Goal: Task Accomplishment & Management: Complete application form

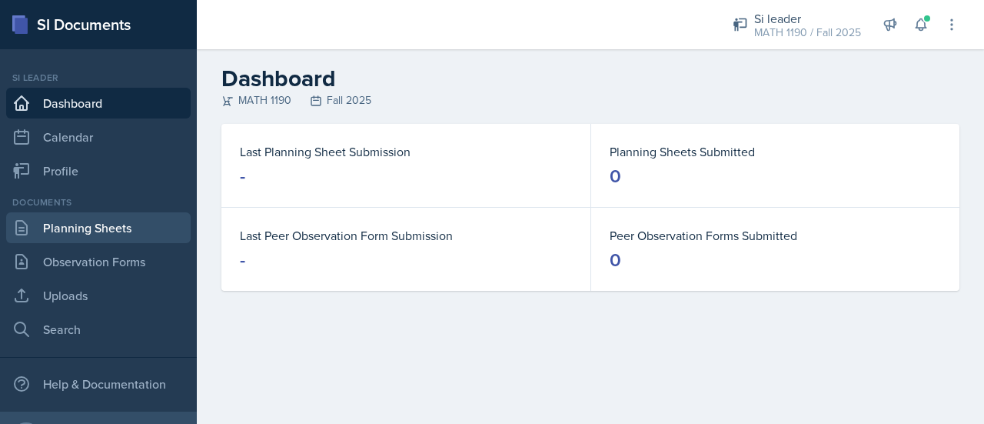
click at [89, 225] on link "Planning Sheets" at bounding box center [98, 227] width 185 height 31
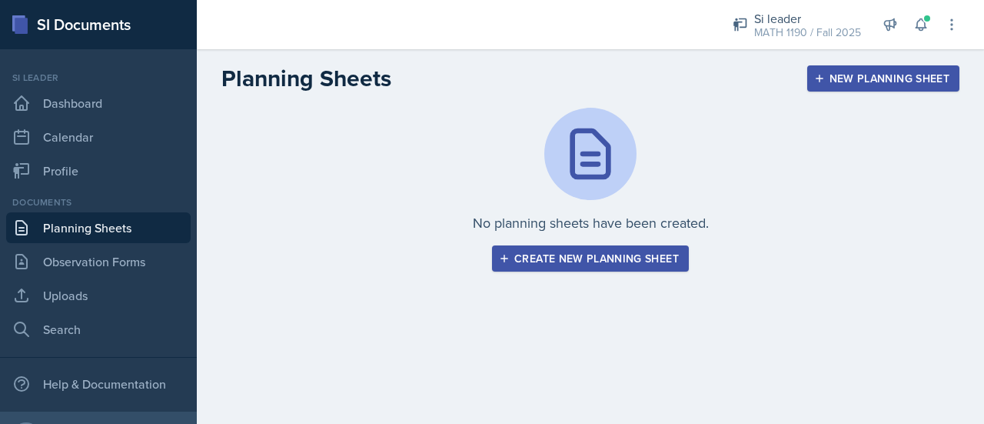
click at [547, 253] on div "Create new planning sheet" at bounding box center [590, 258] width 177 height 12
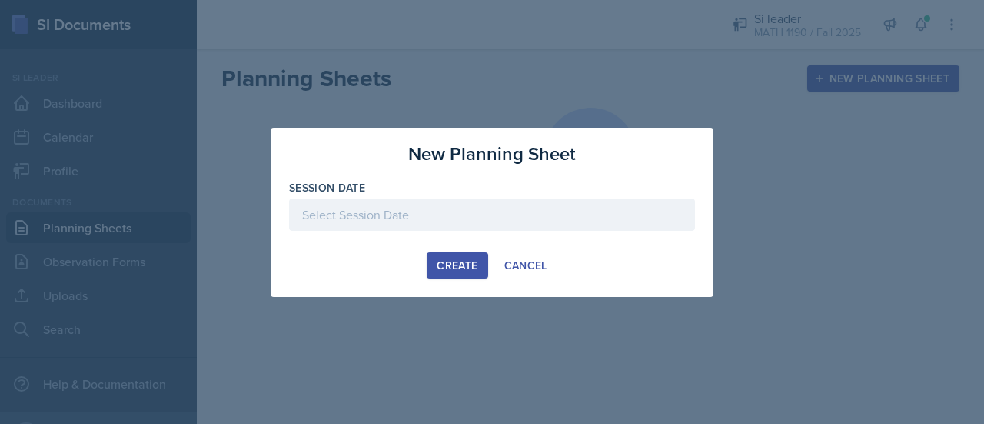
click at [340, 213] on div at bounding box center [492, 214] width 406 height 32
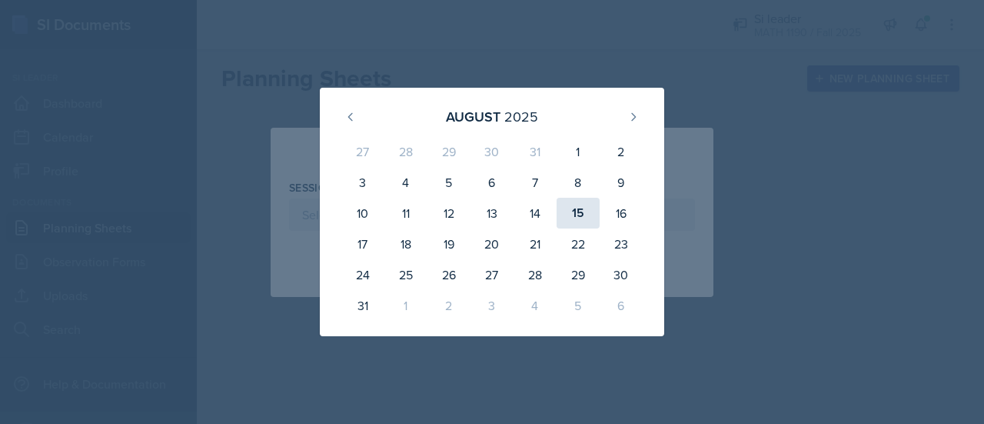
click at [582, 210] on div "15" at bounding box center [578, 213] width 43 height 31
type input "[DATE]"
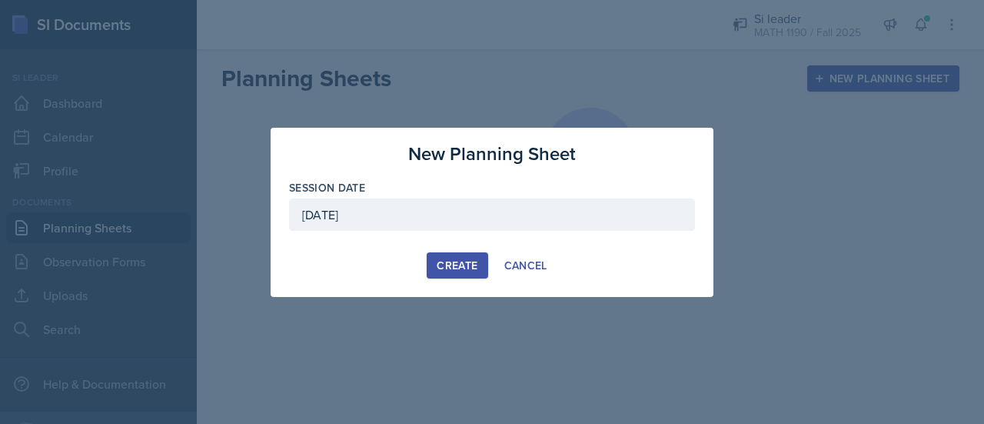
click at [447, 267] on div "Create" at bounding box center [457, 265] width 41 height 12
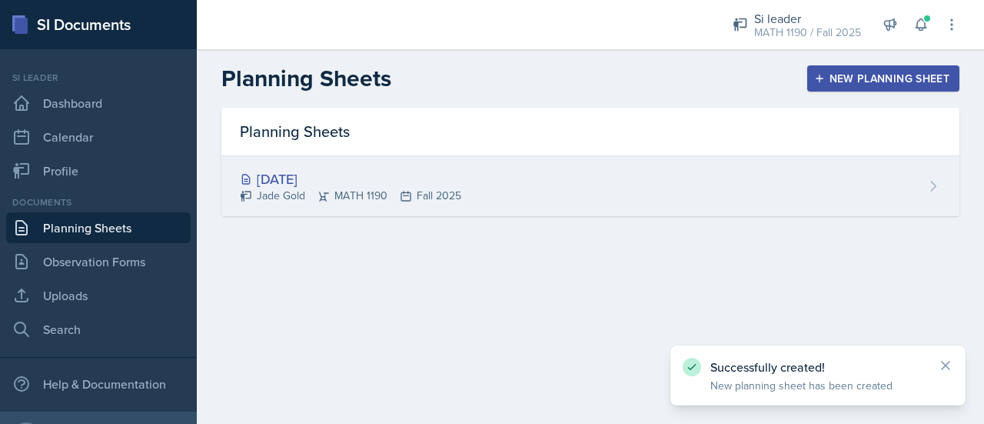
click at [431, 181] on div "[DATE]" at bounding box center [350, 178] width 221 height 21
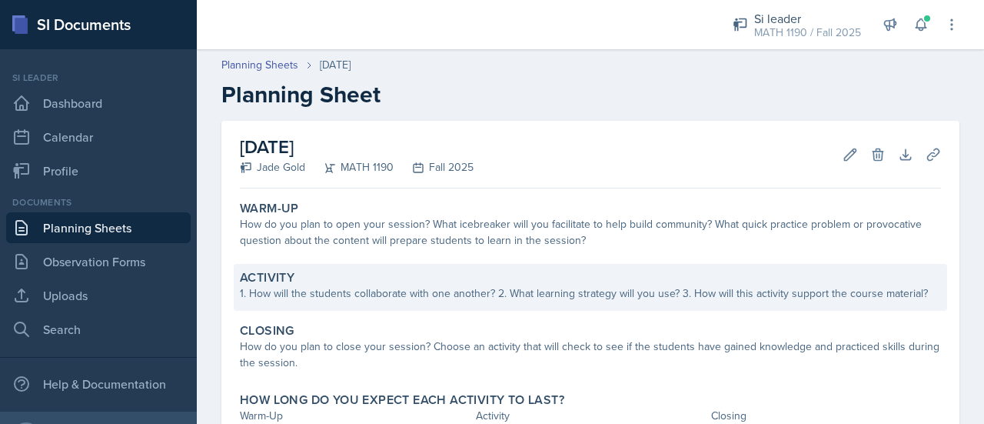
click at [337, 290] on div "1. How will the students collaborate with one another? 2. What learning strateg…" at bounding box center [590, 293] width 701 height 16
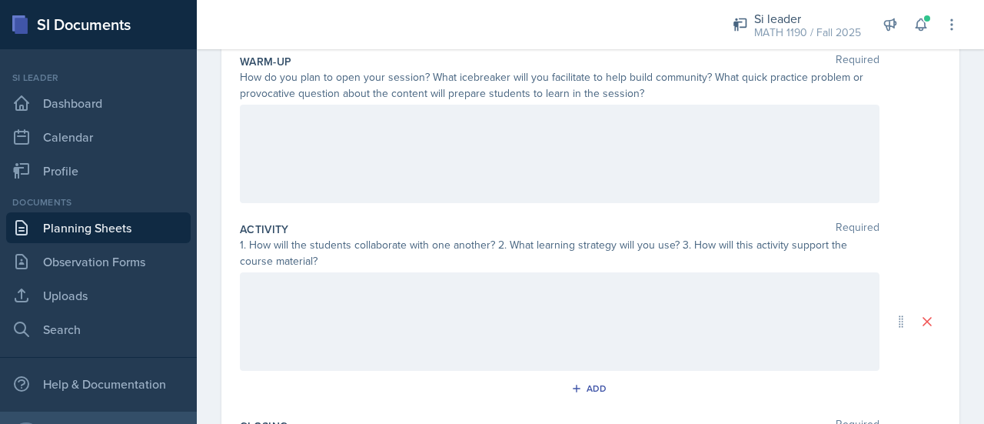
click at [309, 306] on div at bounding box center [560, 321] width 640 height 98
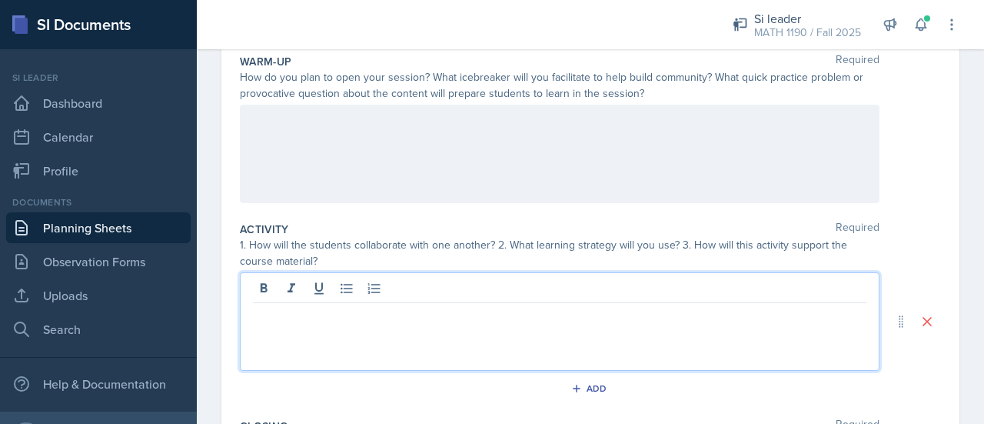
scroll to position [181, 0]
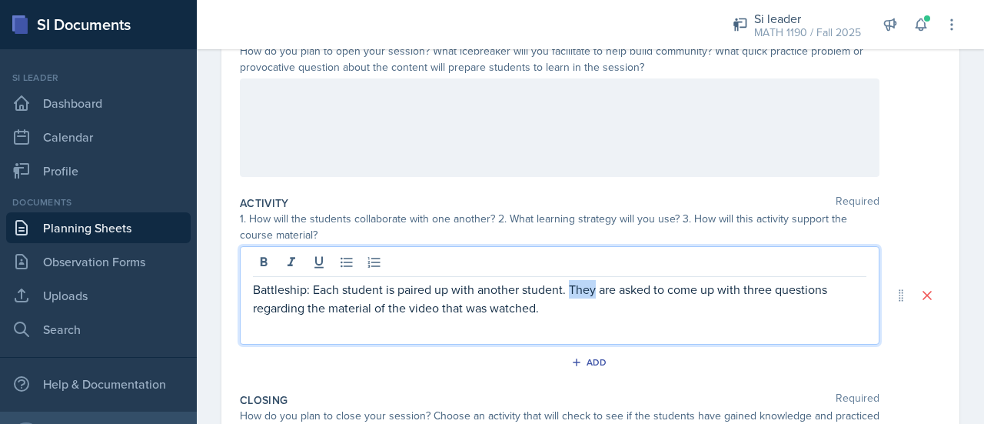
drag, startPoint x: 594, startPoint y: 290, endPoint x: 569, endPoint y: 287, distance: 24.8
click at [569, 287] on p "Battleship: Each student is paired up with another student. They are asked to c…" at bounding box center [560, 298] width 614 height 37
click at [664, 313] on p "Battleship: Each student is paired up with another student. Each student within…" at bounding box center [560, 298] width 614 height 37
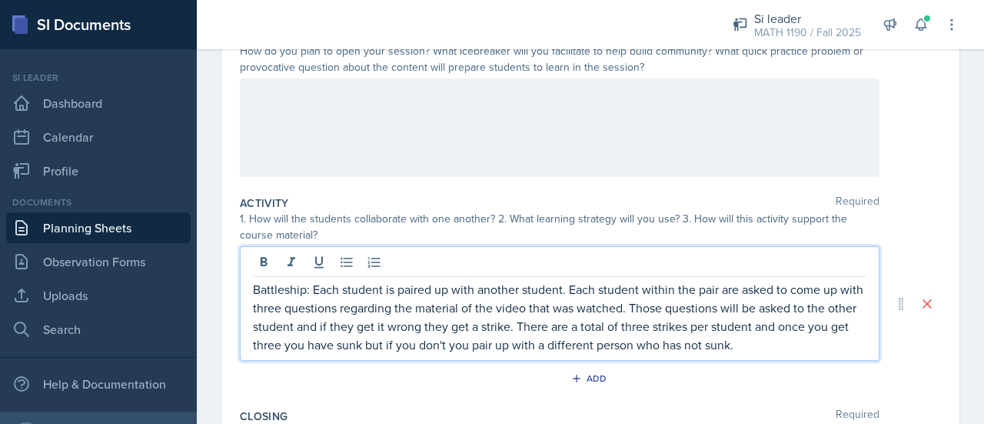
scroll to position [0, 0]
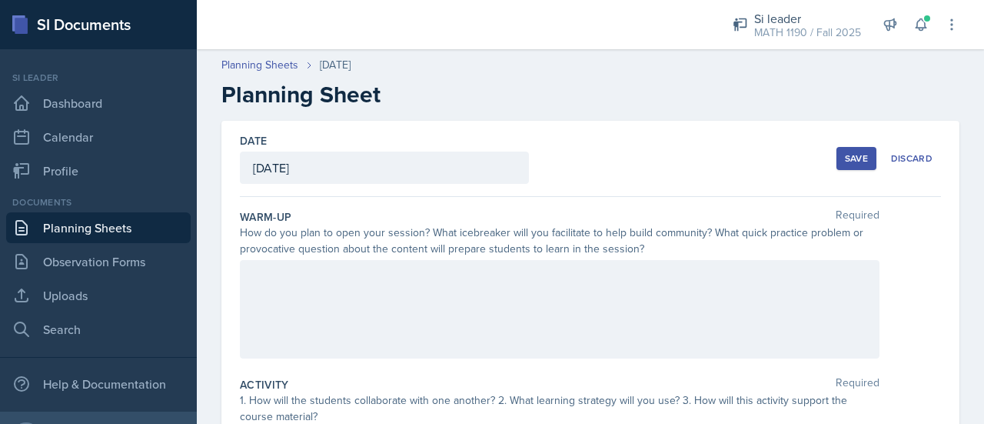
click at [542, 276] on div at bounding box center [560, 309] width 640 height 98
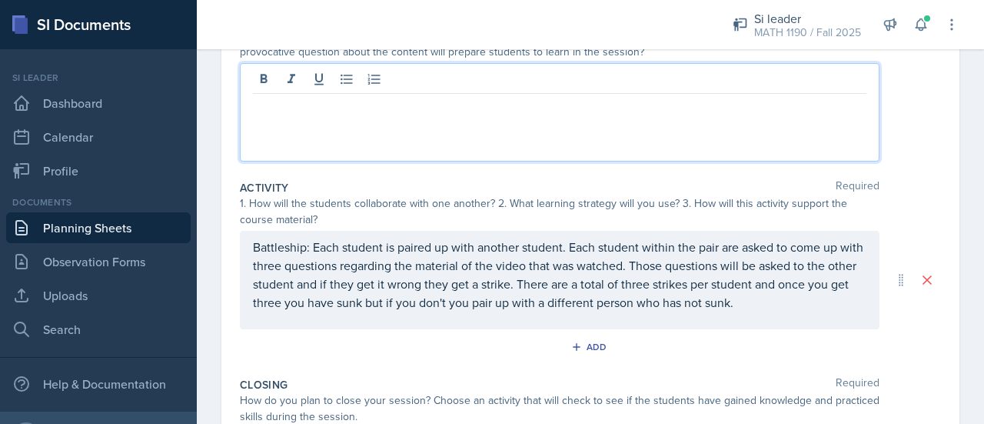
scroll to position [196, 0]
click at [354, 121] on div at bounding box center [560, 113] width 640 height 98
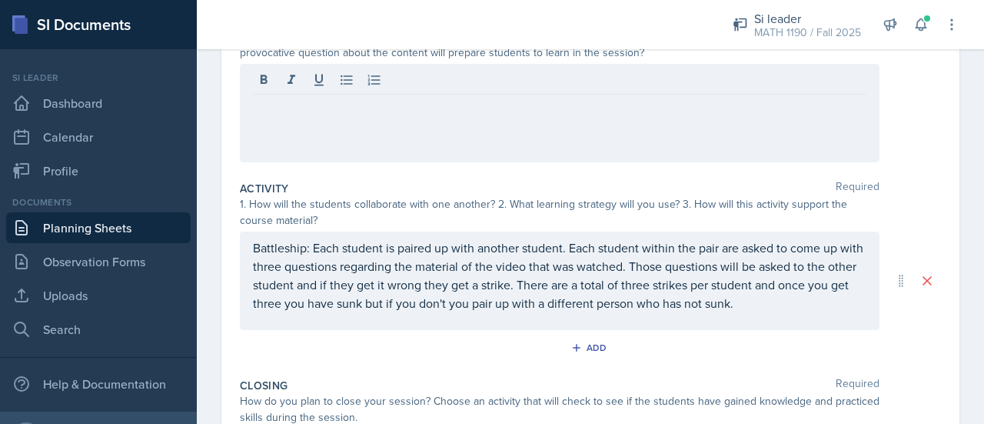
click at [311, 118] on div at bounding box center [560, 113] width 640 height 98
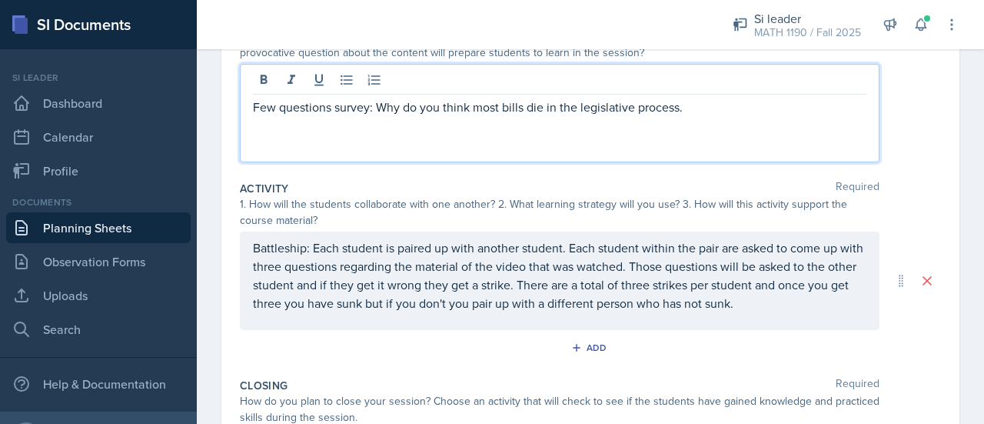
click at [698, 101] on p "Few questions survey: Why do you think most bills die in the legislative proces…" at bounding box center [560, 107] width 614 height 18
drag, startPoint x: 685, startPoint y: 103, endPoint x: 472, endPoint y: 110, distance: 213.1
click at [472, 110] on p "Few questions survey: Why do you think most bills die in the legislative proces…" at bounding box center [560, 107] width 614 height 18
click at [255, 102] on p "Few questions survey: Why do you think most people fail and where you personall…" at bounding box center [560, 107] width 614 height 18
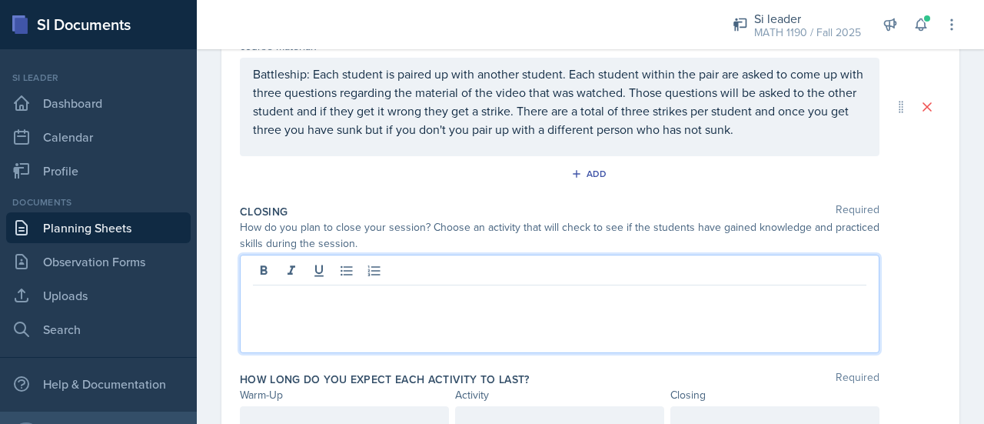
click at [380, 303] on p at bounding box center [560, 297] width 614 height 18
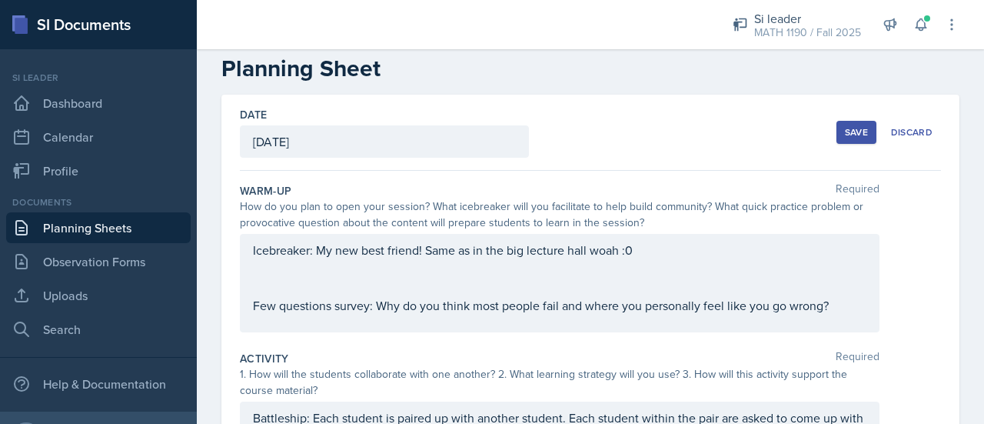
scroll to position [69, 0]
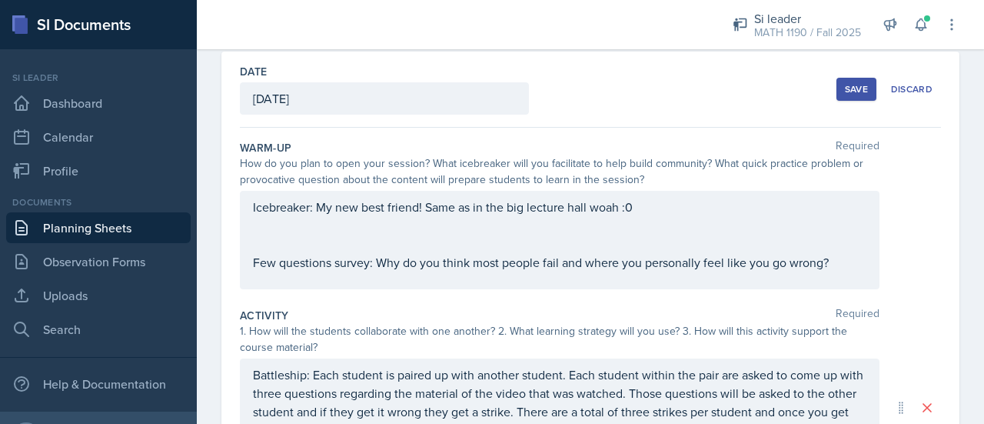
click at [848, 272] on div "Icebreaker: My new best friend! Same as in the big lecture hall woah :0 Few que…" at bounding box center [560, 240] width 640 height 98
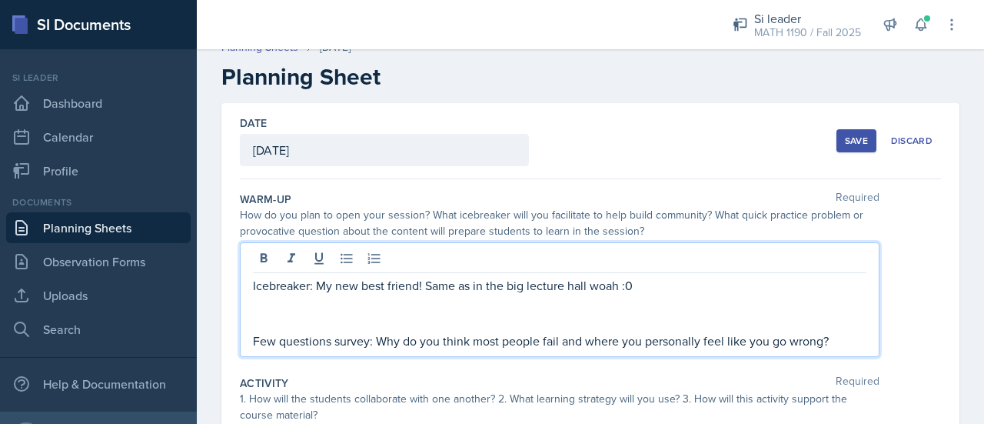
scroll to position [0, 0]
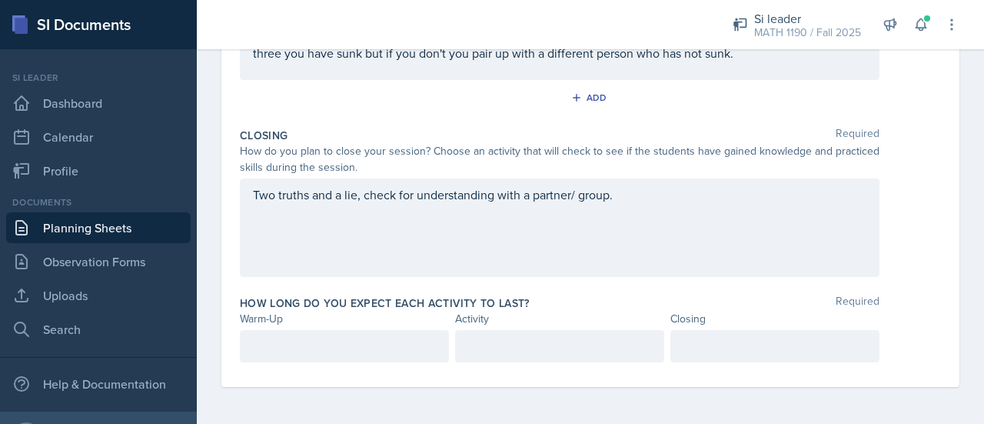
click at [287, 339] on p at bounding box center [344, 346] width 183 height 18
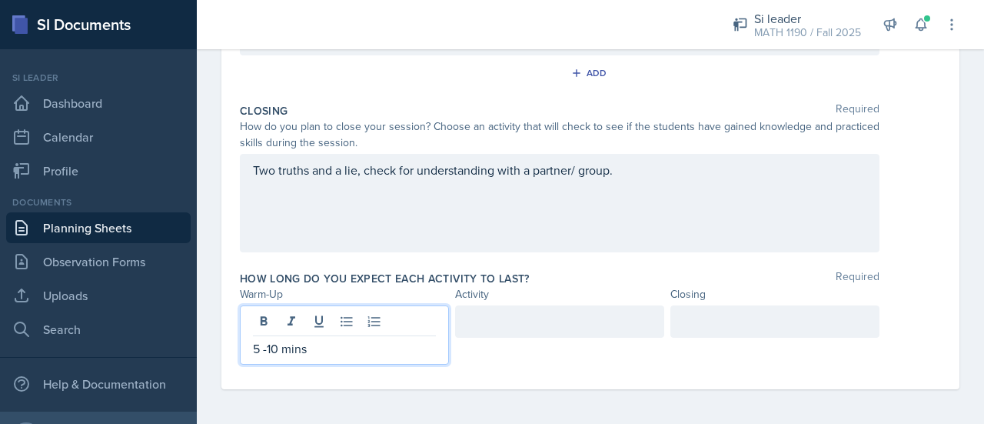
click at [472, 341] on div at bounding box center [559, 334] width 209 height 59
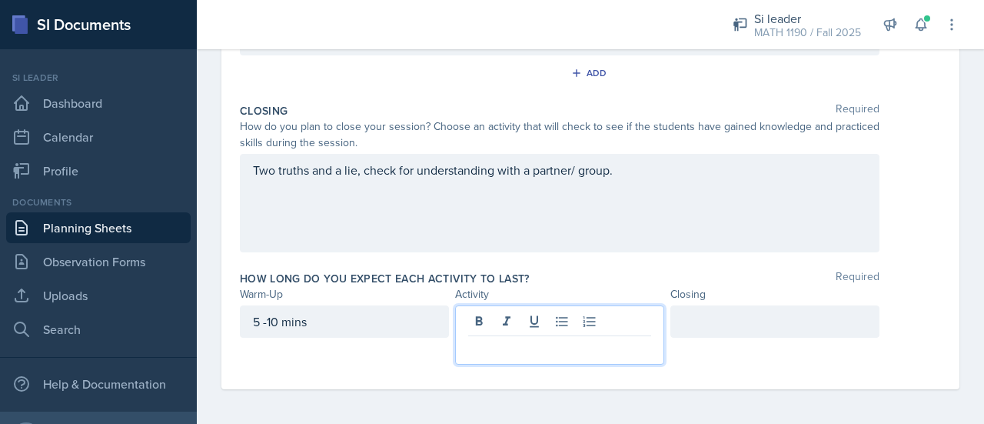
click at [474, 344] on p at bounding box center [559, 348] width 183 height 18
click at [687, 328] on div at bounding box center [774, 321] width 209 height 32
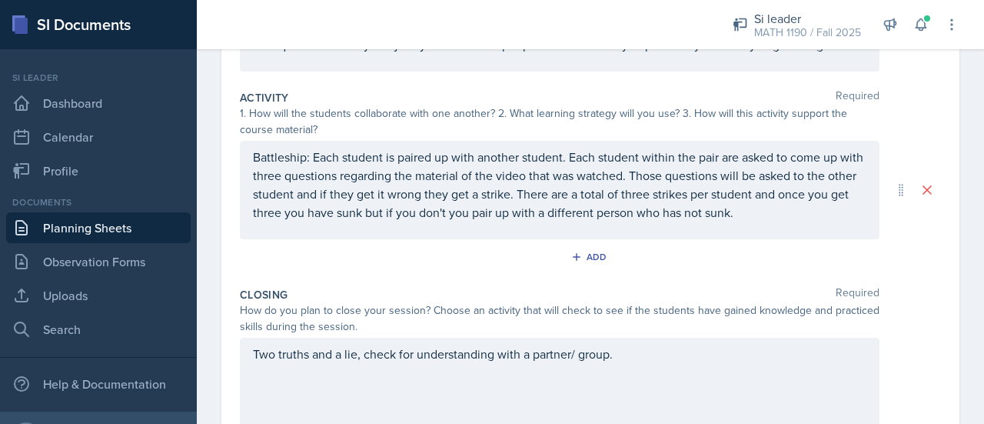
scroll to position [0, 0]
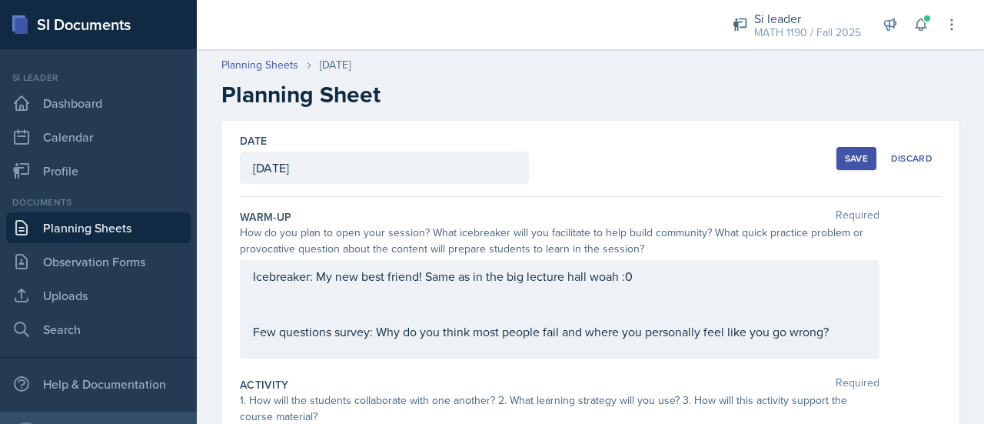
click at [845, 157] on div "Save" at bounding box center [856, 158] width 23 height 12
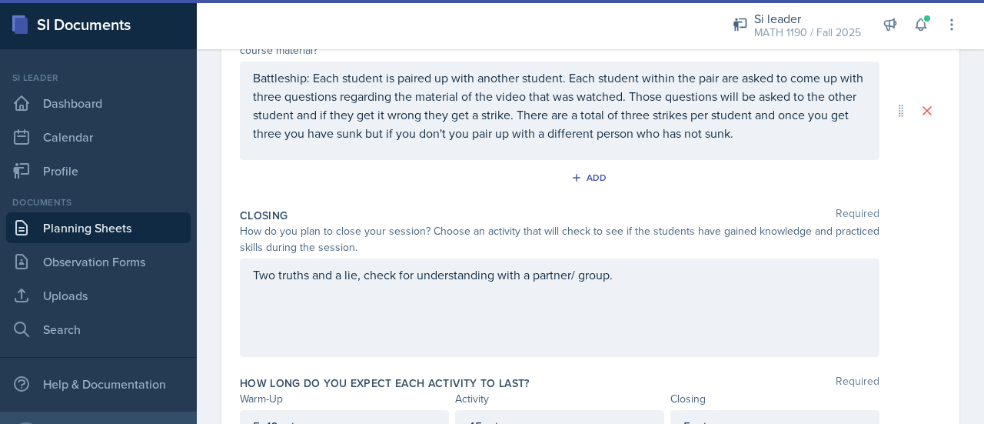
scroll to position [301, 0]
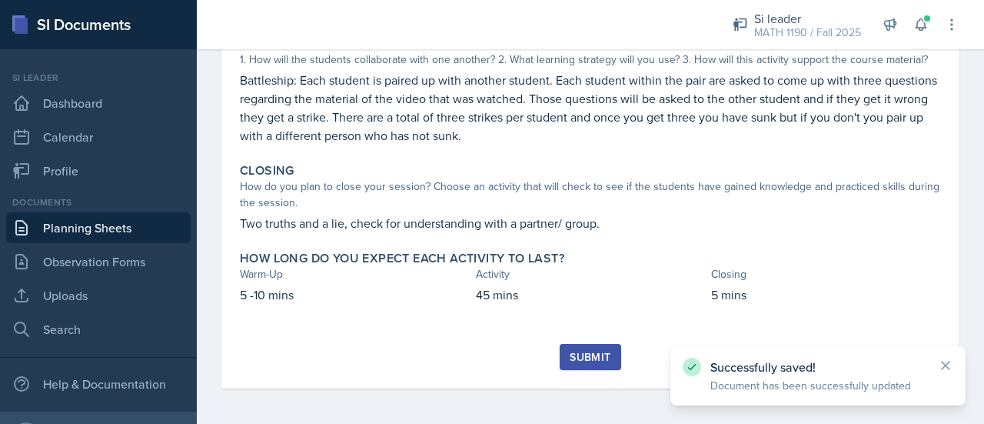
click at [585, 347] on button "Submit" at bounding box center [590, 357] width 61 height 26
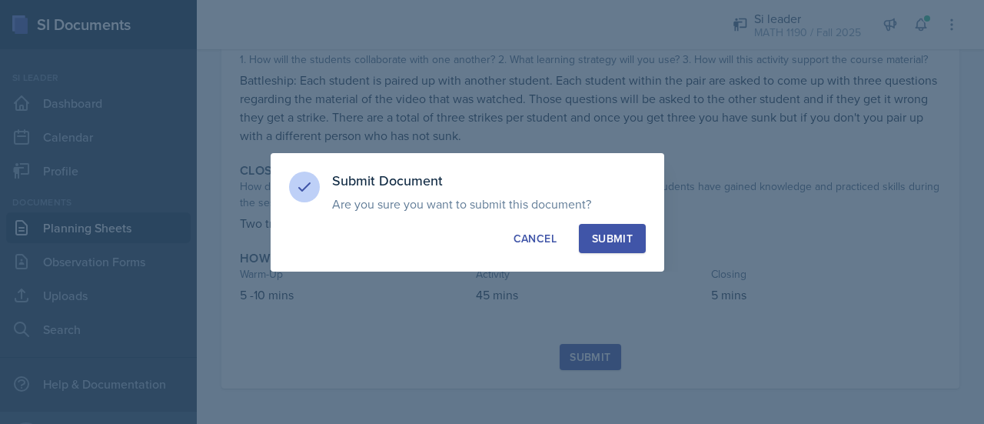
click at [613, 245] on div "Submit" at bounding box center [612, 238] width 41 height 15
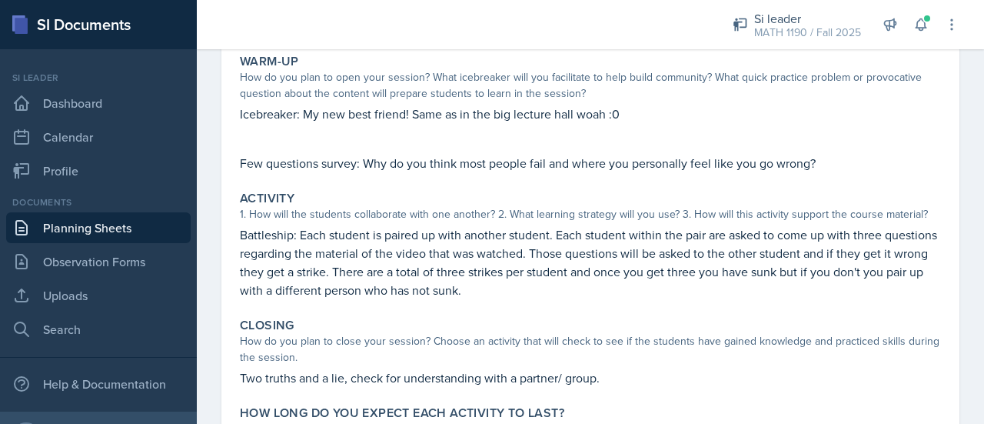
scroll to position [148, 0]
click at [137, 265] on link "Observation Forms" at bounding box center [98, 261] width 185 height 31
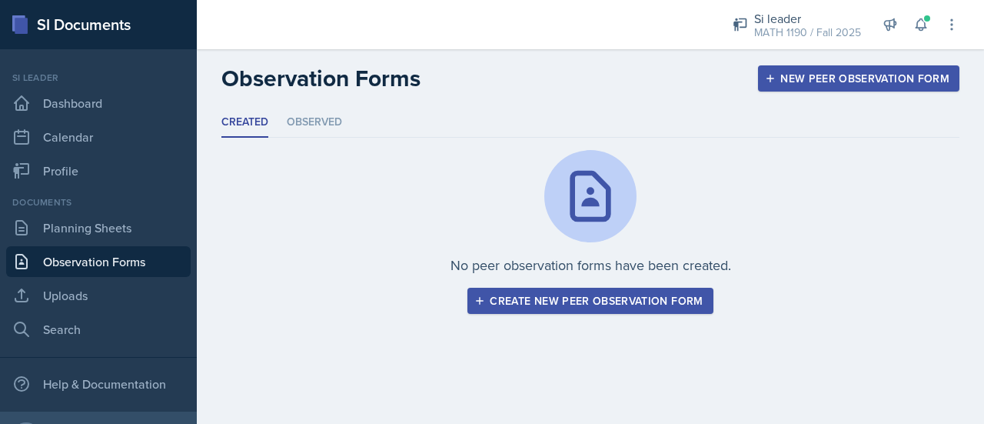
click at [663, 288] on button "Create new peer observation form" at bounding box center [589, 301] width 245 height 26
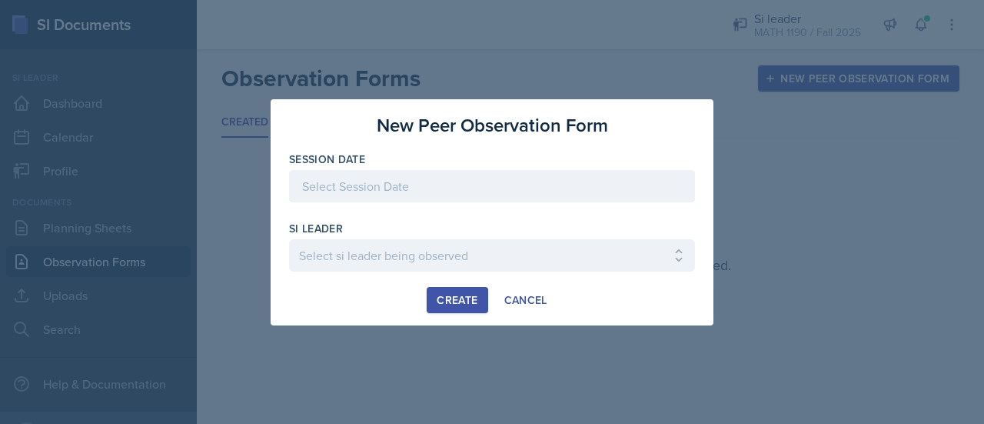
click at [412, 182] on div at bounding box center [492, 186] width 406 height 32
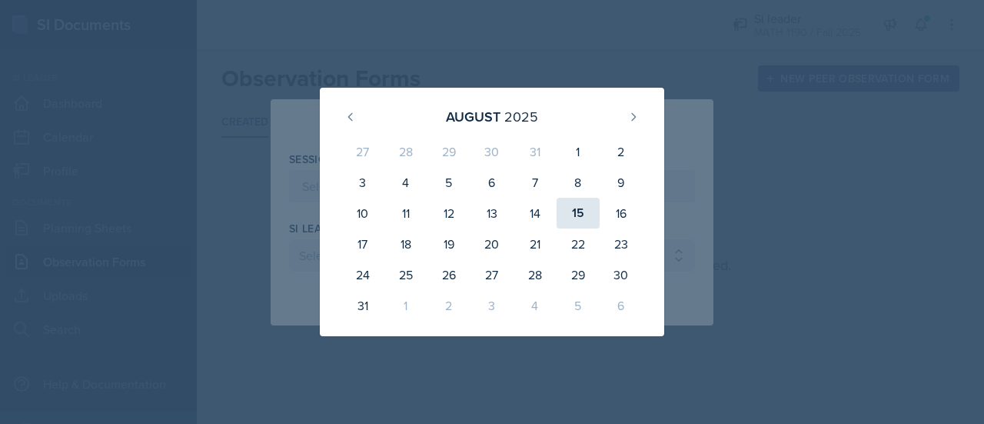
click at [581, 211] on div "15" at bounding box center [578, 213] width 43 height 31
type input "[DATE]"
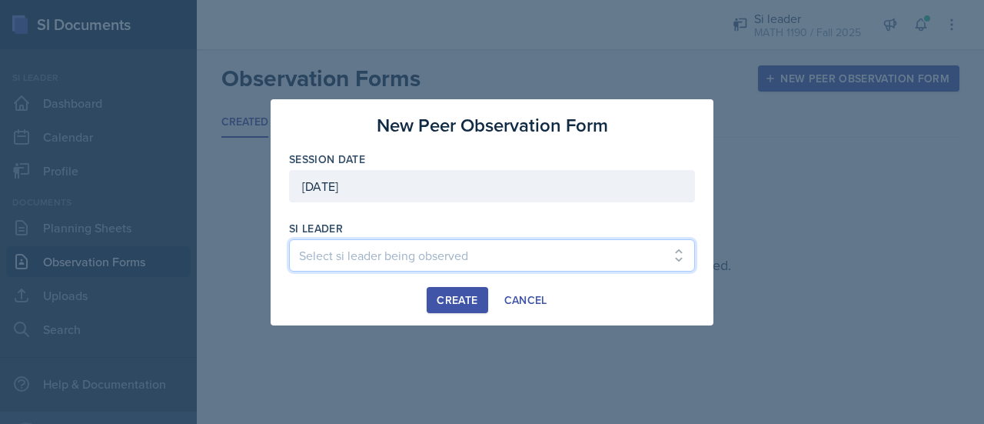
click at [441, 258] on select "Select si leader being observed [PERSON_NAME] / PSYC 2500 / The Phantoms of The…" at bounding box center [492, 255] width 406 height 32
select select "6f863bad-06ee-49e0-92bc-02bc098a6edd"
click at [289, 239] on select "Select si leader being observed [PERSON_NAME] / PSYC 2500 / The Phantoms of The…" at bounding box center [492, 255] width 406 height 32
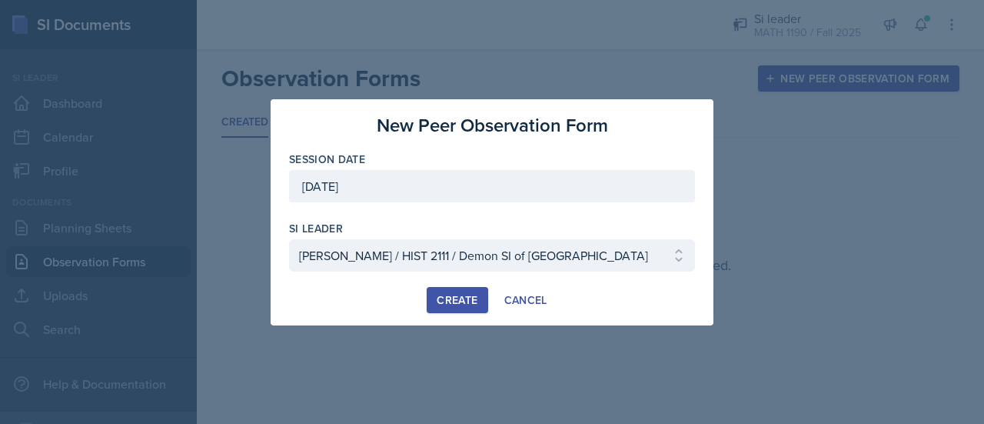
click at [473, 308] on button "Create" at bounding box center [457, 300] width 61 height 26
